Goal: Transaction & Acquisition: Purchase product/service

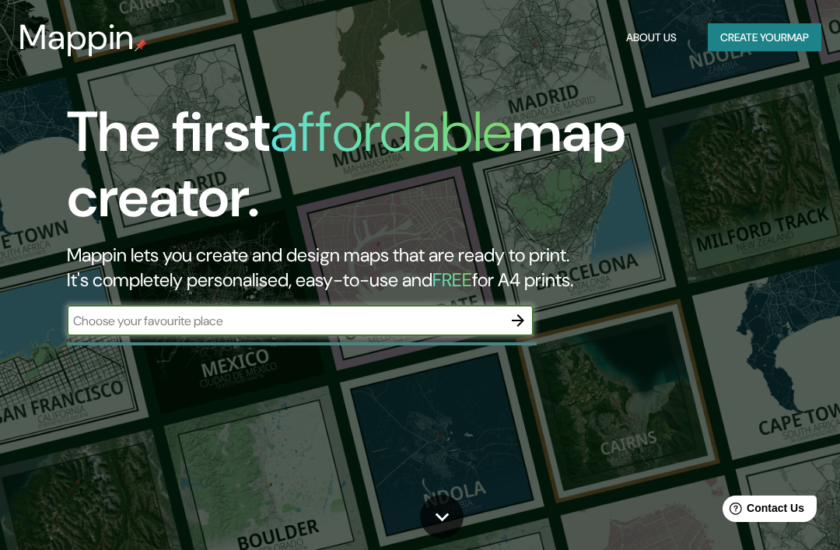
click at [107, 316] on input "text" at bounding box center [285, 321] width 436 height 18
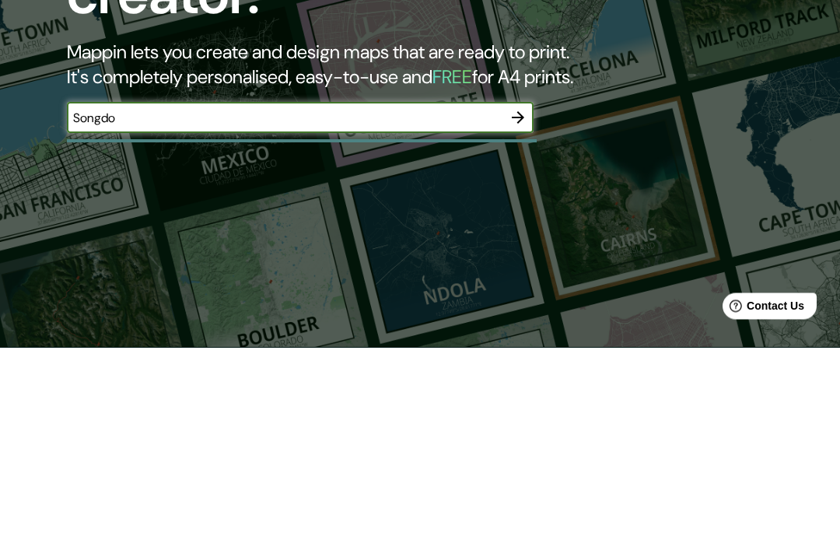
type input "Songdo"
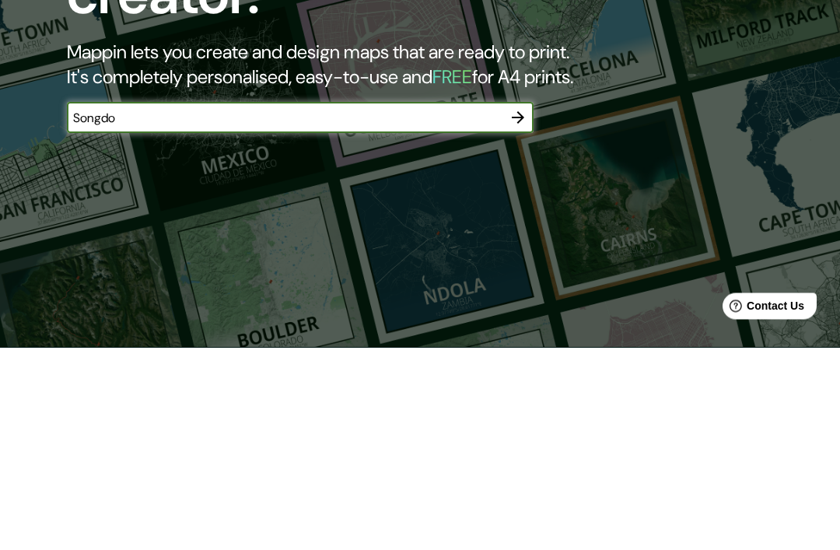
click at [96, 200] on div "The first affordable map creator. Mappin lets you create and design maps that a…" at bounding box center [420, 275] width 840 height 550
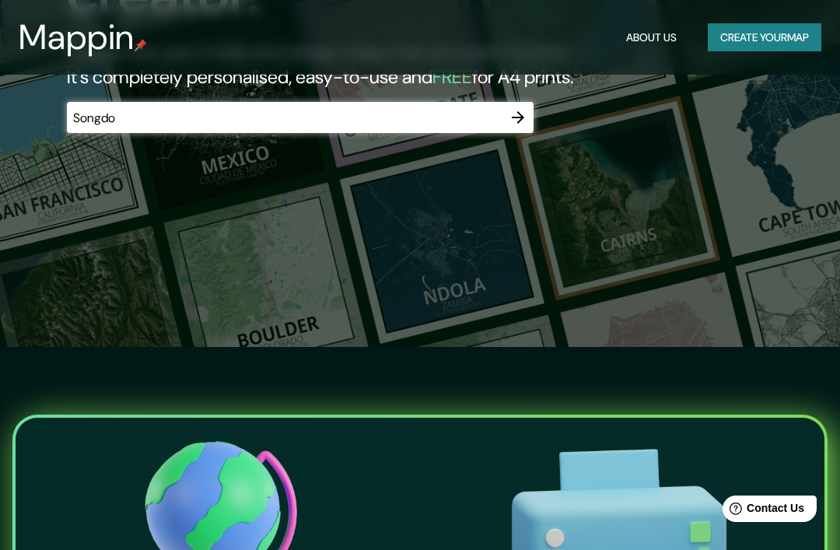
click at [524, 112] on icon "button" at bounding box center [518, 117] width 19 height 19
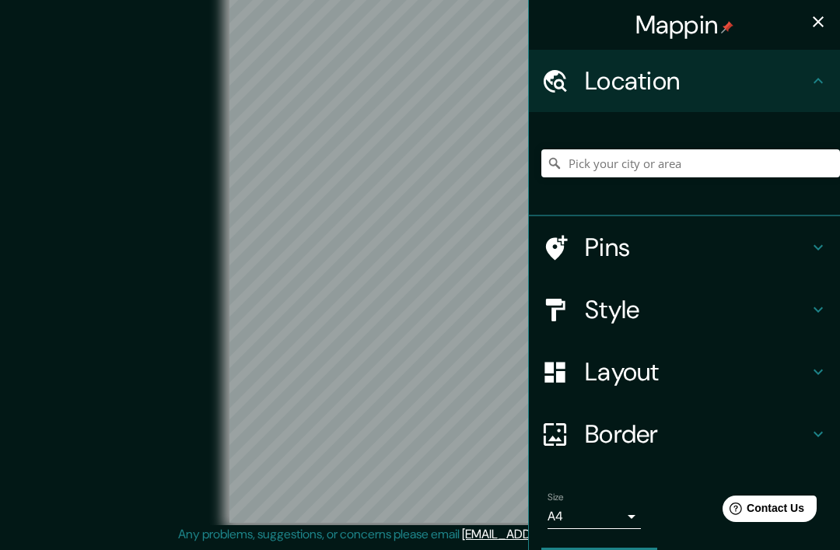
scroll to position [65, 0]
click at [738, 176] on input "Pick your city or area" at bounding box center [690, 163] width 299 height 28
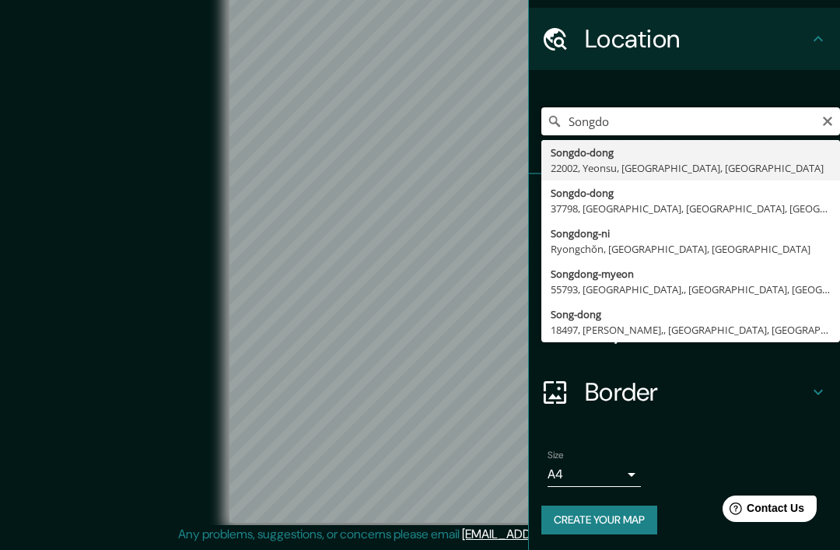
scroll to position [40, 0]
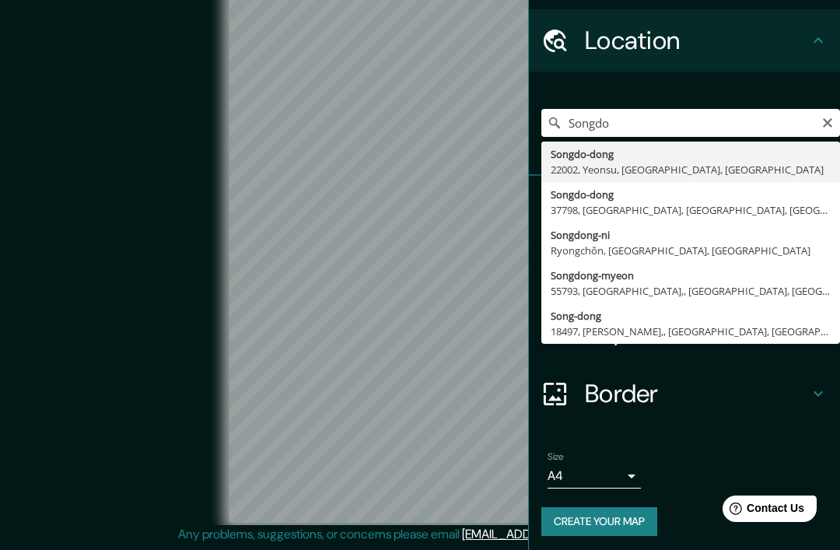
type input "Songdo-dong, 22002, Yeonsu, [GEOGRAPHIC_DATA], [GEOGRAPHIC_DATA]"
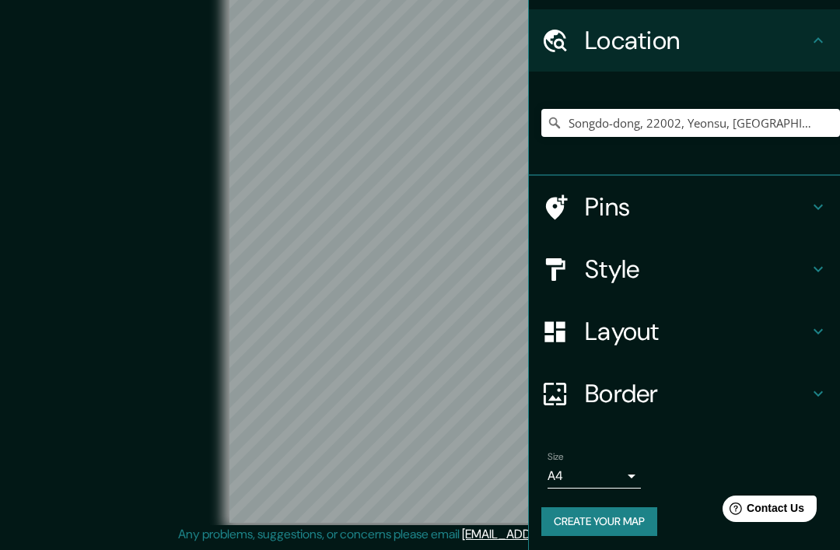
click at [54, 145] on div "© Mapbox © OpenStreetMap Improve this map" at bounding box center [420, 252] width 756 height 495
click at [814, 208] on icon at bounding box center [818, 207] width 19 height 19
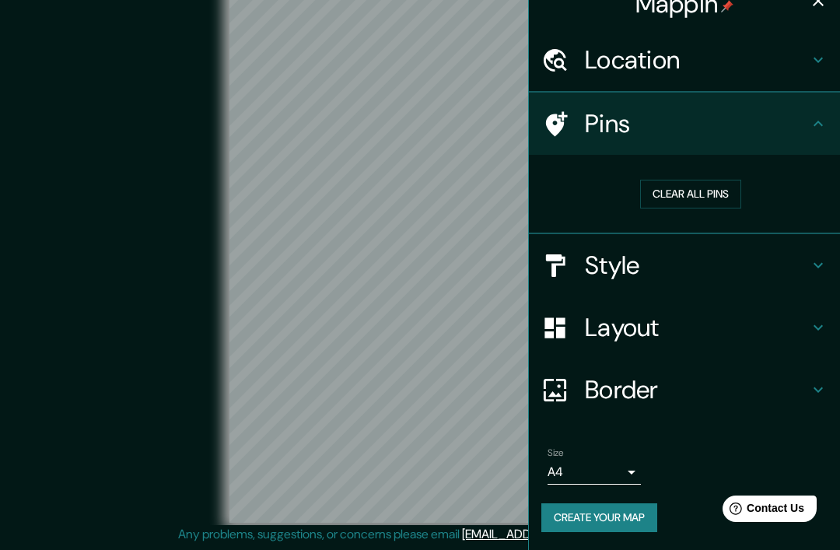
scroll to position [17, 0]
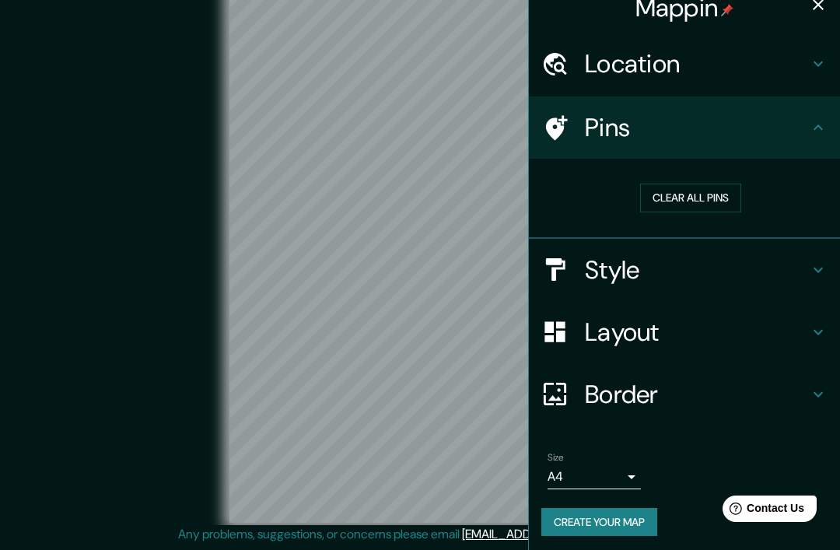
click at [814, 265] on icon at bounding box center [818, 270] width 19 height 19
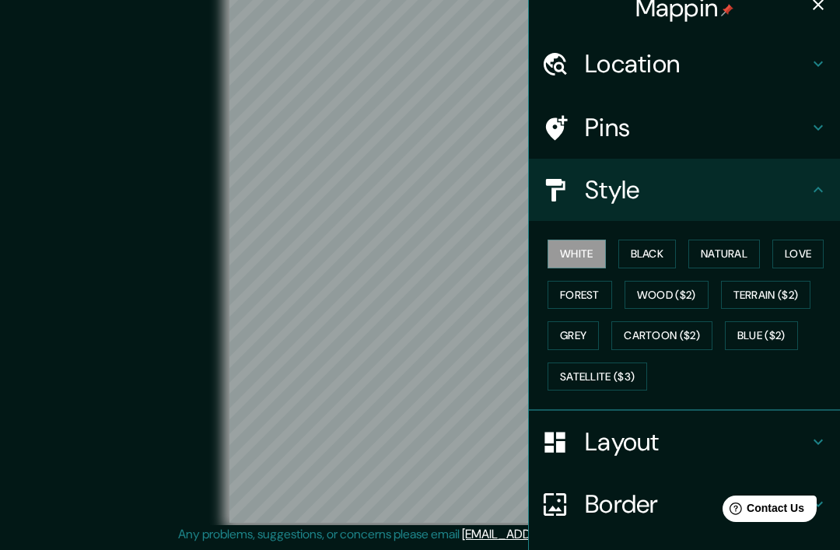
click at [804, 257] on button "Love" at bounding box center [797, 254] width 51 height 29
click at [802, 426] on h4 "Layout" at bounding box center [697, 441] width 224 height 31
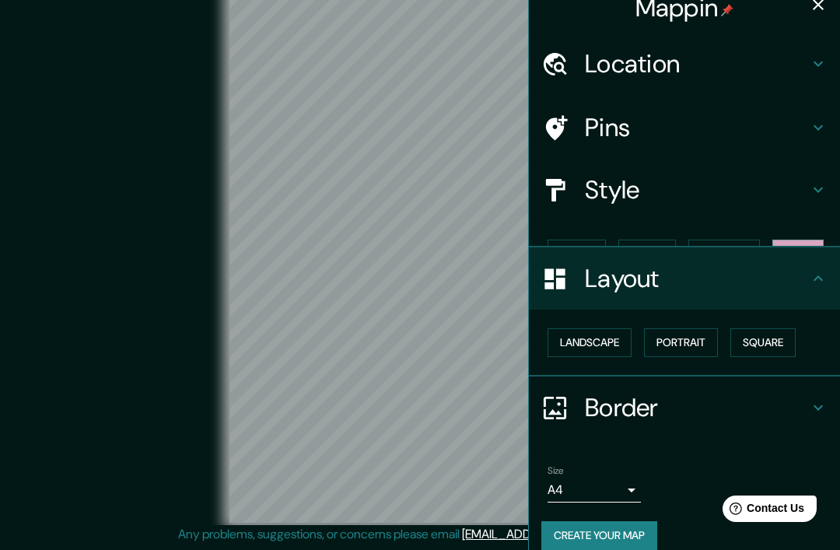
scroll to position [5, 0]
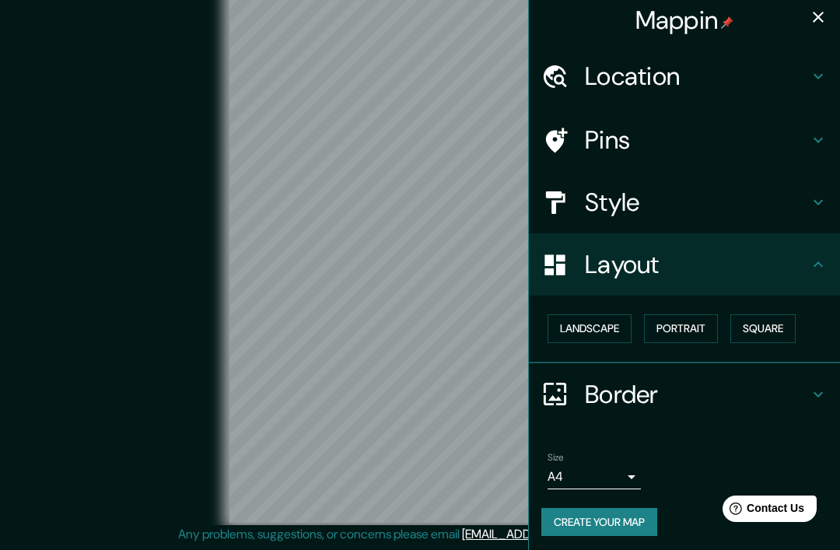
click at [816, 395] on icon at bounding box center [818, 394] width 19 height 19
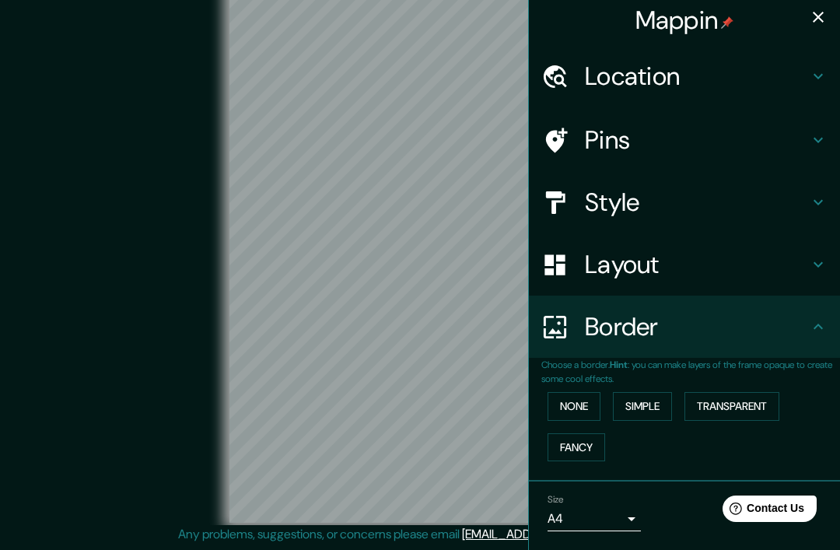
click at [819, 329] on icon at bounding box center [818, 326] width 19 height 19
click at [821, 266] on icon at bounding box center [818, 264] width 19 height 19
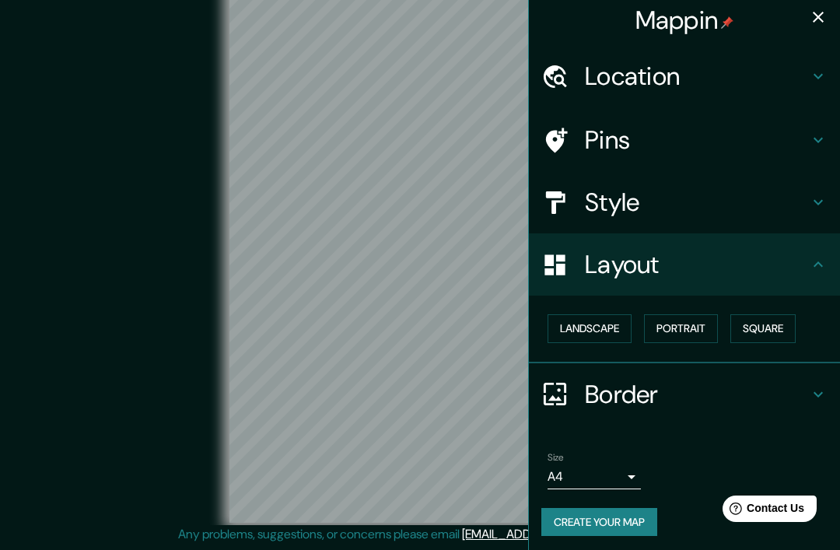
click at [605, 320] on button "Landscape" at bounding box center [590, 328] width 84 height 29
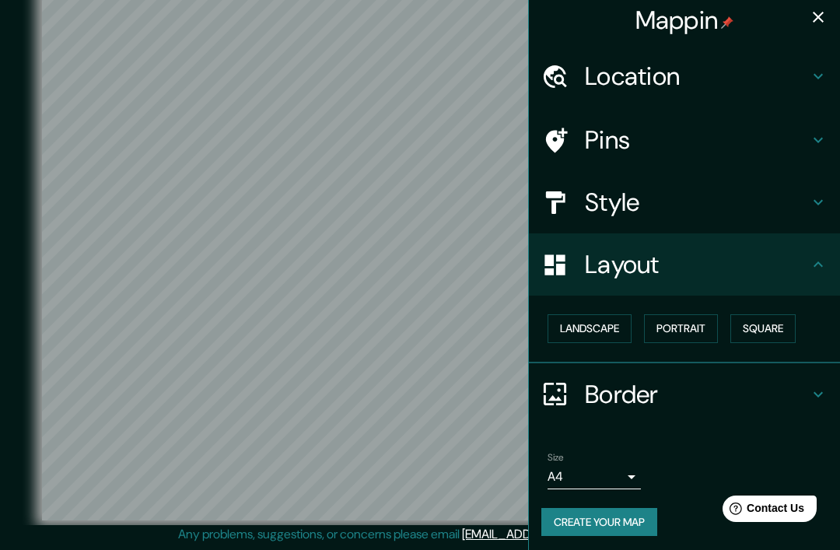
click at [26, 198] on div "© Mapbox © OpenStreetMap Improve this map" at bounding box center [420, 253] width 806 height 545
click at [624, 524] on button "Create your map" at bounding box center [599, 522] width 116 height 29
click at [831, 189] on div "Style" at bounding box center [684, 202] width 311 height 62
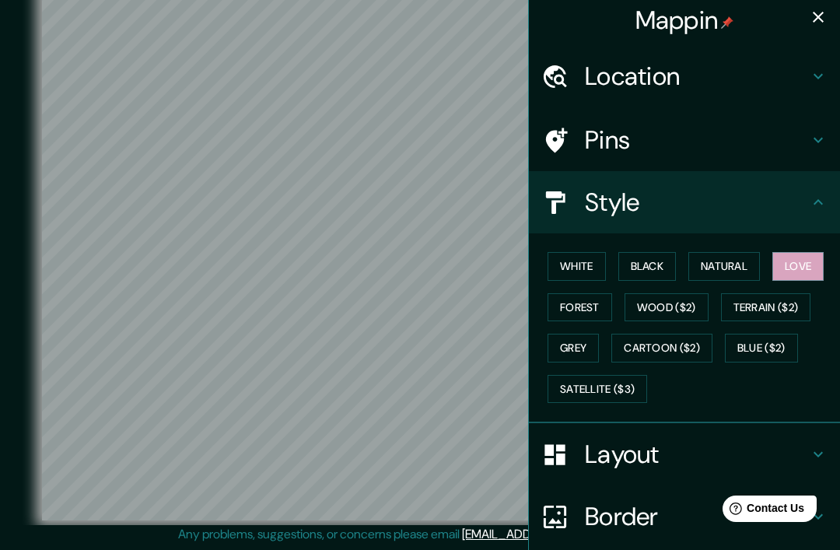
click at [804, 261] on button "Love" at bounding box center [797, 266] width 51 height 29
click at [670, 305] on button "Wood ($2)" at bounding box center [667, 307] width 84 height 29
click at [580, 313] on button "Forest" at bounding box center [580, 307] width 65 height 29
click at [803, 261] on button "Love" at bounding box center [797, 266] width 51 height 29
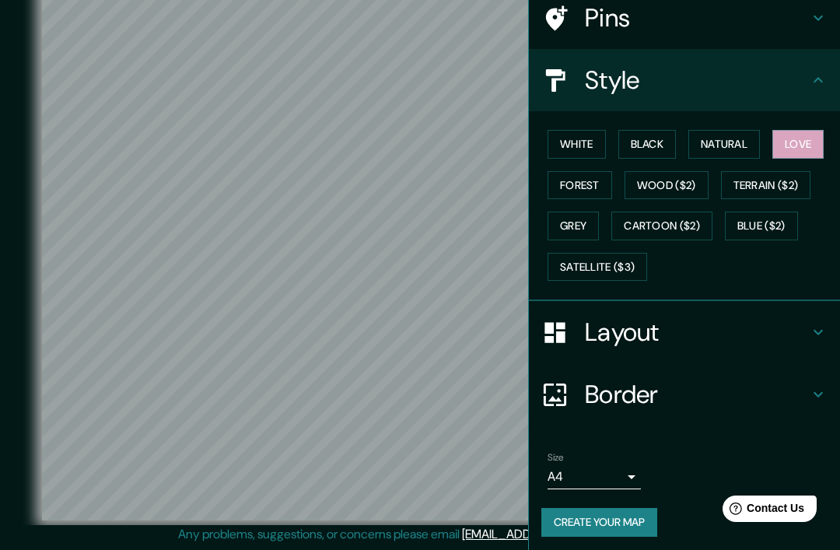
scroll to position [126, 0]
click at [618, 520] on button "Create your map" at bounding box center [599, 523] width 116 height 29
click at [585, 141] on button "White" at bounding box center [577, 145] width 58 height 29
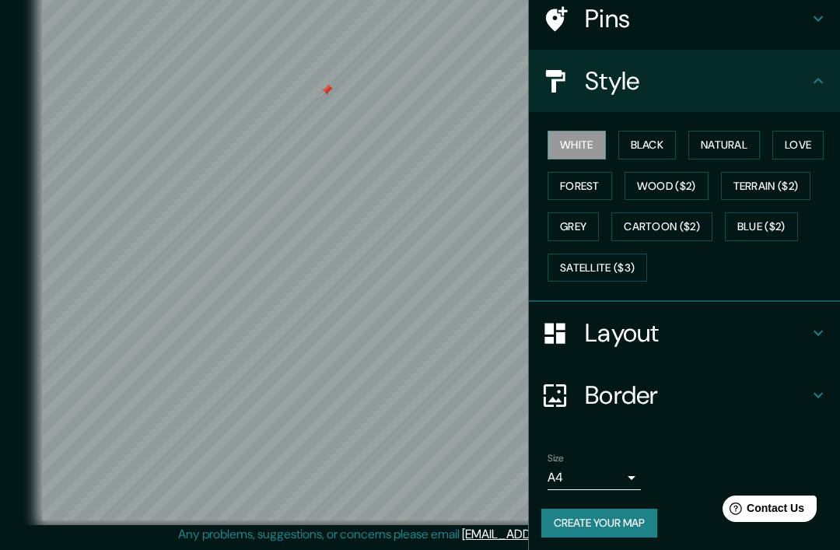
click at [652, 138] on button "Black" at bounding box center [647, 145] width 58 height 29
click at [583, 139] on button "White" at bounding box center [577, 145] width 58 height 29
click at [810, 132] on button "Love" at bounding box center [797, 145] width 51 height 29
